Goal: Check status: Check status

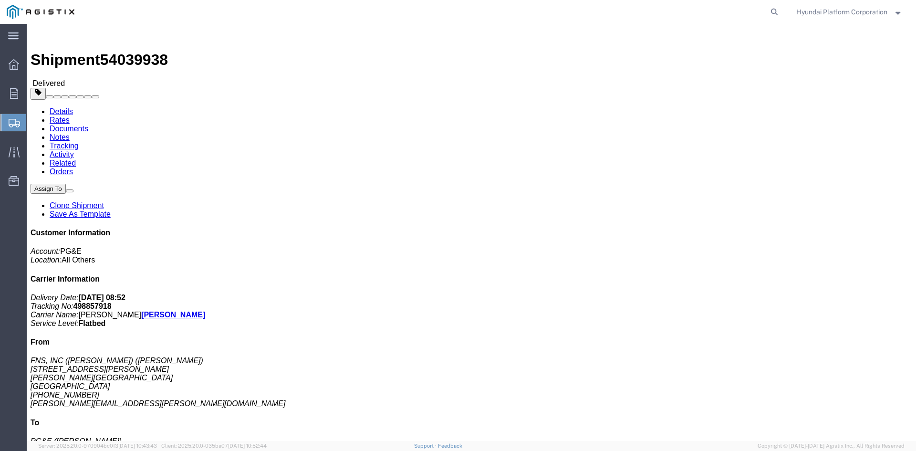
click at [0, 0] on span "Shipment Manager" at bounding box center [0, 0] width 0 height 0
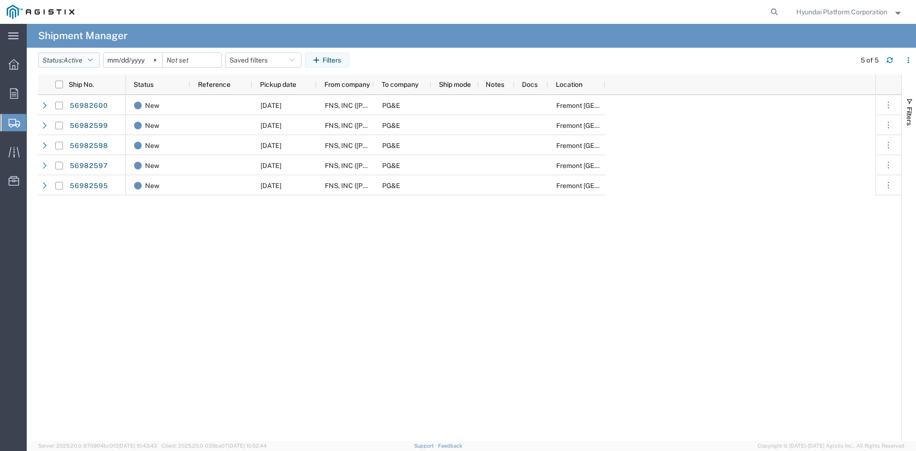
click at [82, 59] on span "Active" at bounding box center [72, 60] width 19 height 8
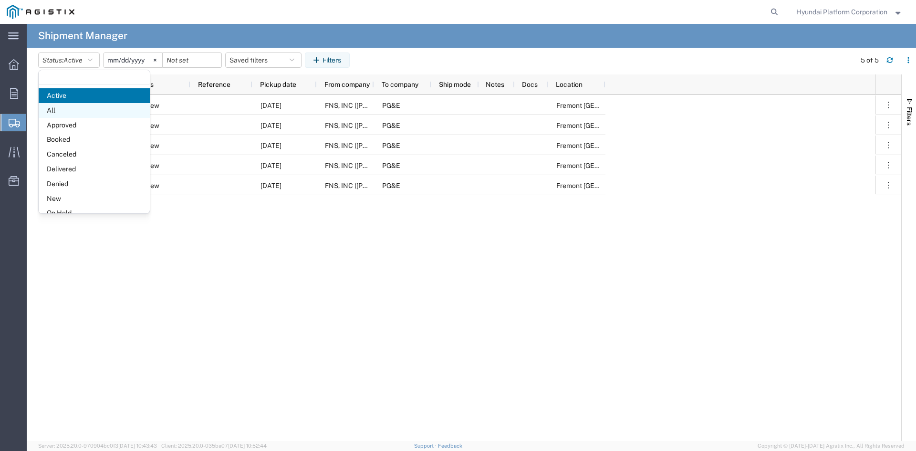
click at [80, 111] on span "All" at bounding box center [94, 110] width 111 height 15
